Goal: Find specific page/section: Find specific page/section

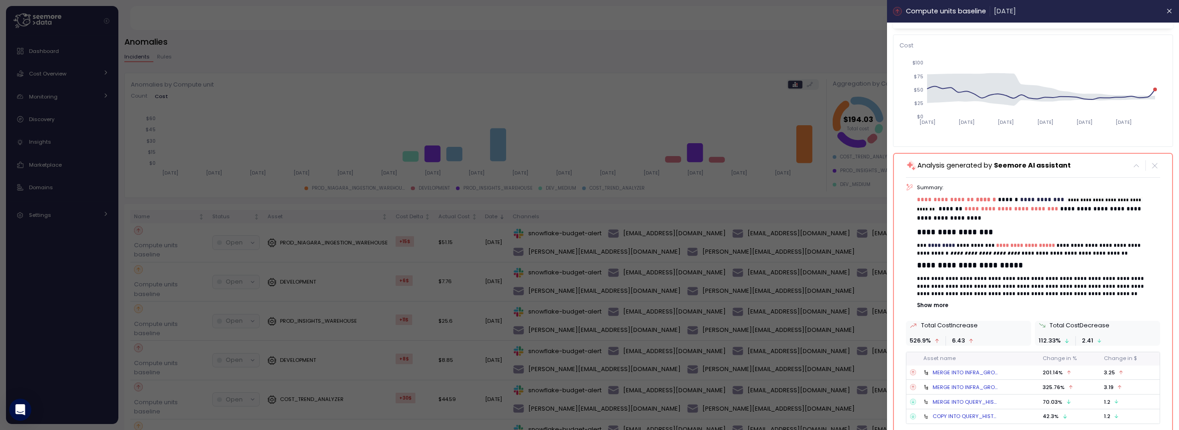
scroll to position [82, 0]
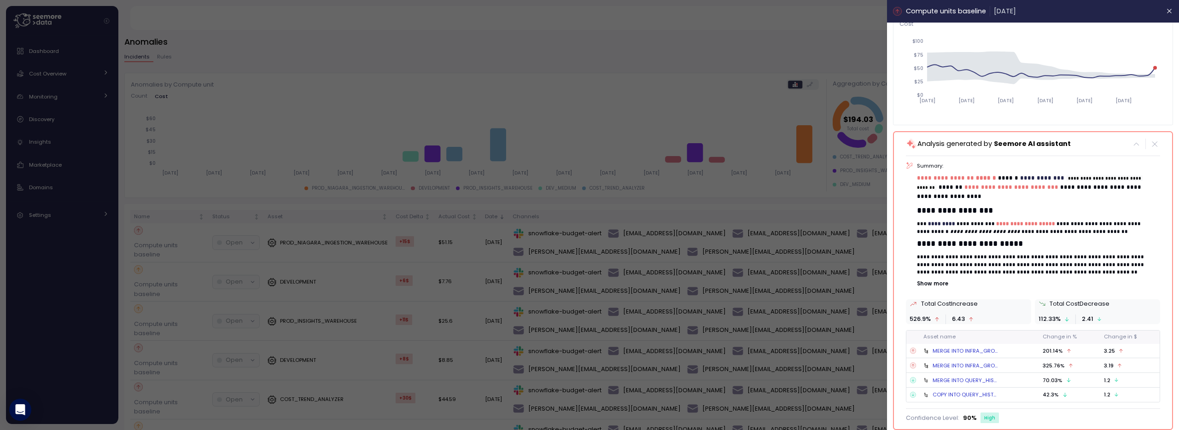
click at [555, 61] on div at bounding box center [589, 215] width 1179 height 430
